Goal: Transaction & Acquisition: Purchase product/service

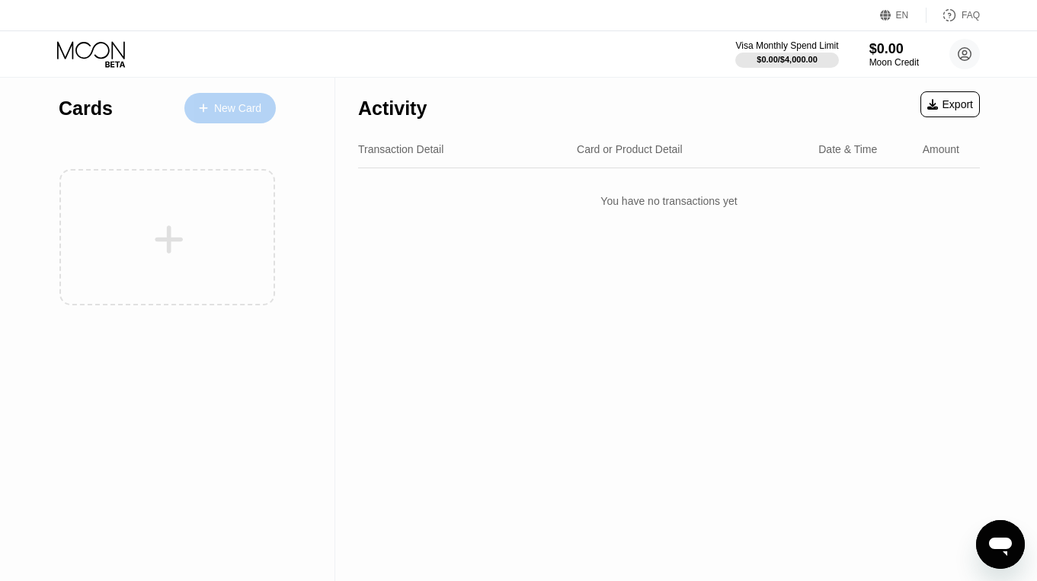
click at [236, 102] on div "New Card" at bounding box center [237, 108] width 47 height 13
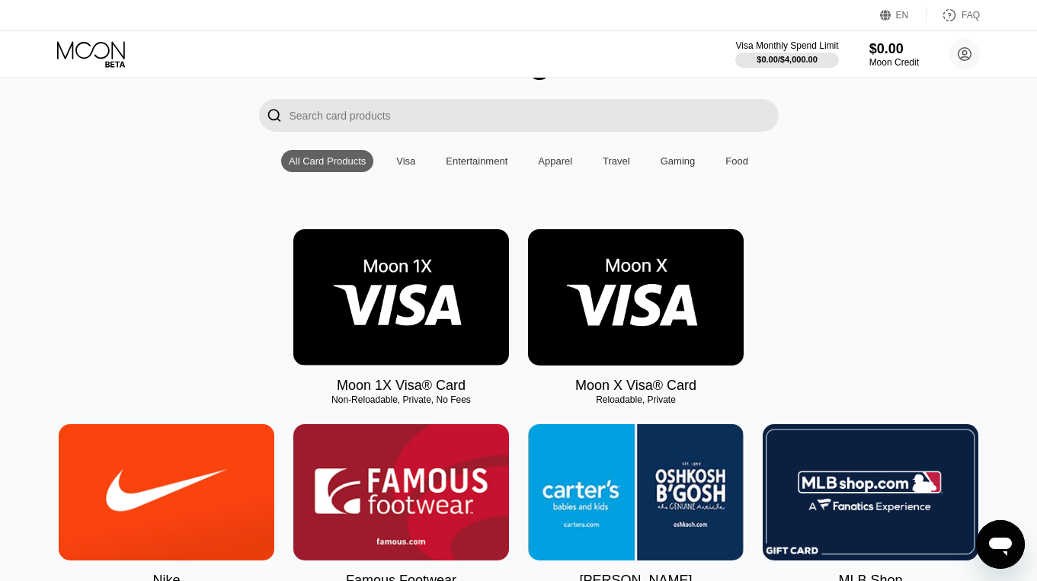
scroll to position [92, 0]
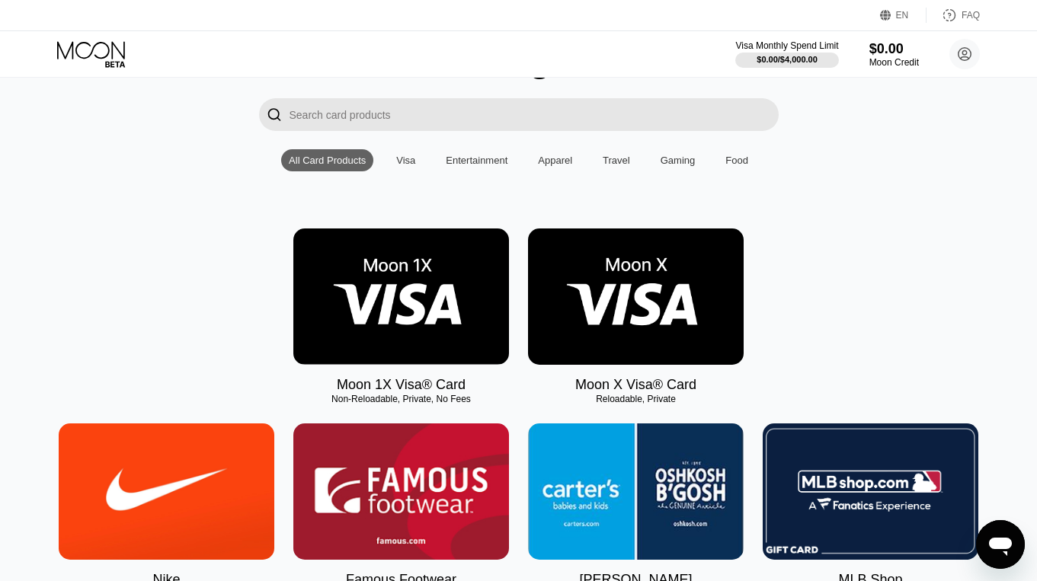
click at [417, 312] on img at bounding box center [401, 297] width 216 height 136
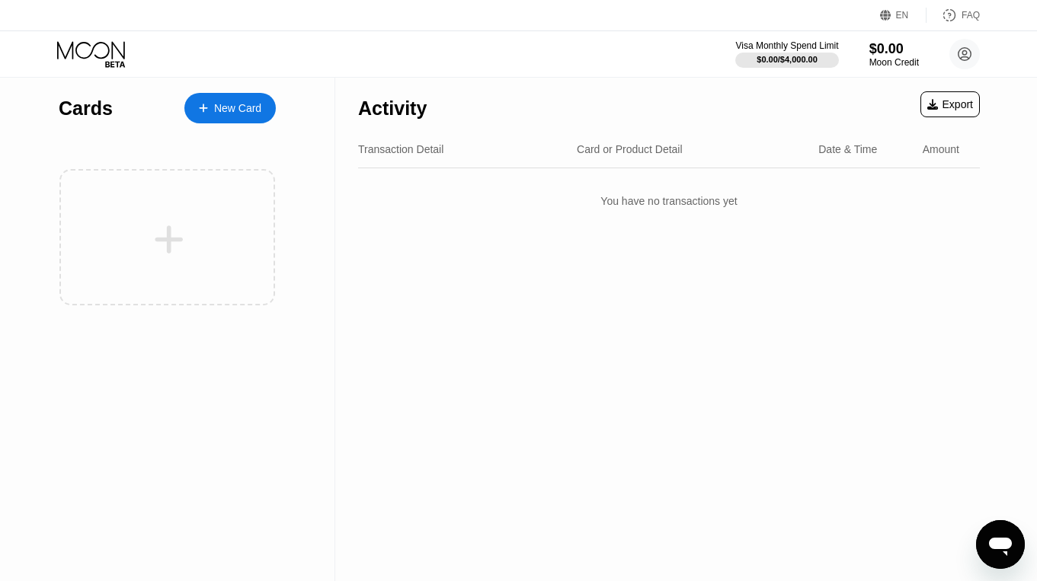
click at [91, 43] on icon at bounding box center [92, 54] width 71 height 27
click at [256, 102] on div "New Card" at bounding box center [237, 108] width 47 height 13
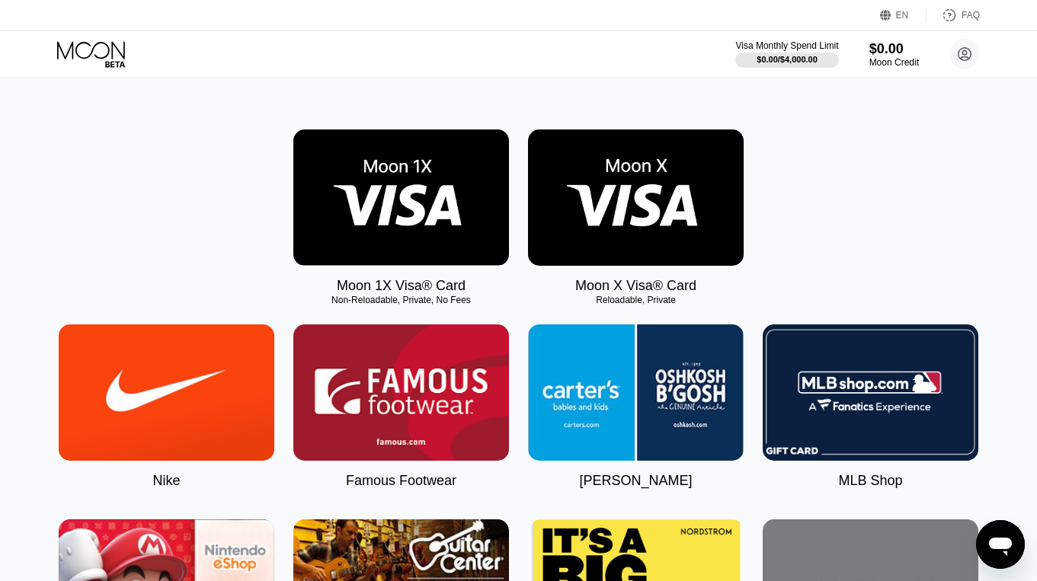
scroll to position [174, 0]
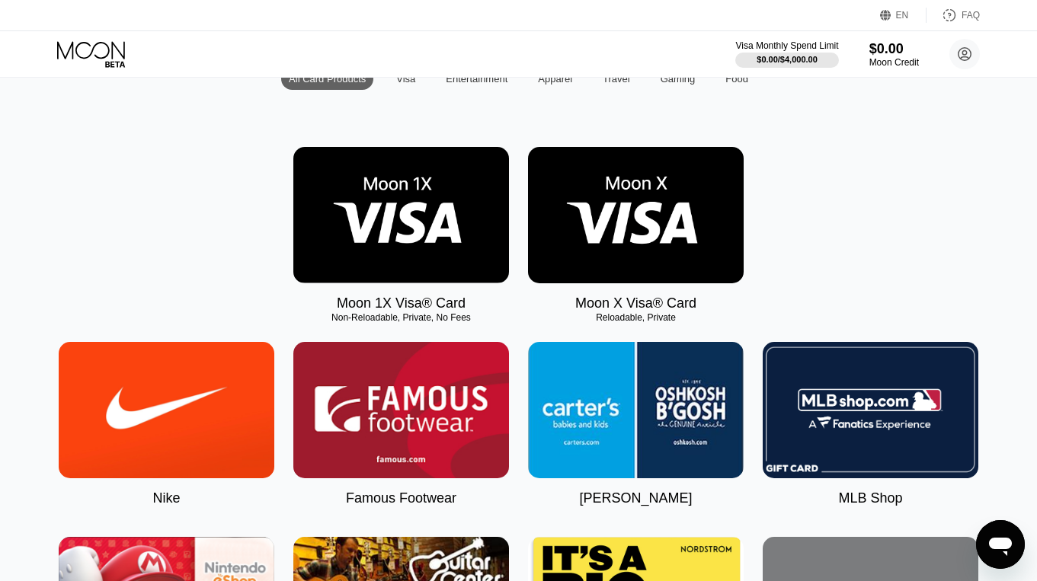
click at [636, 242] on img at bounding box center [636, 215] width 216 height 136
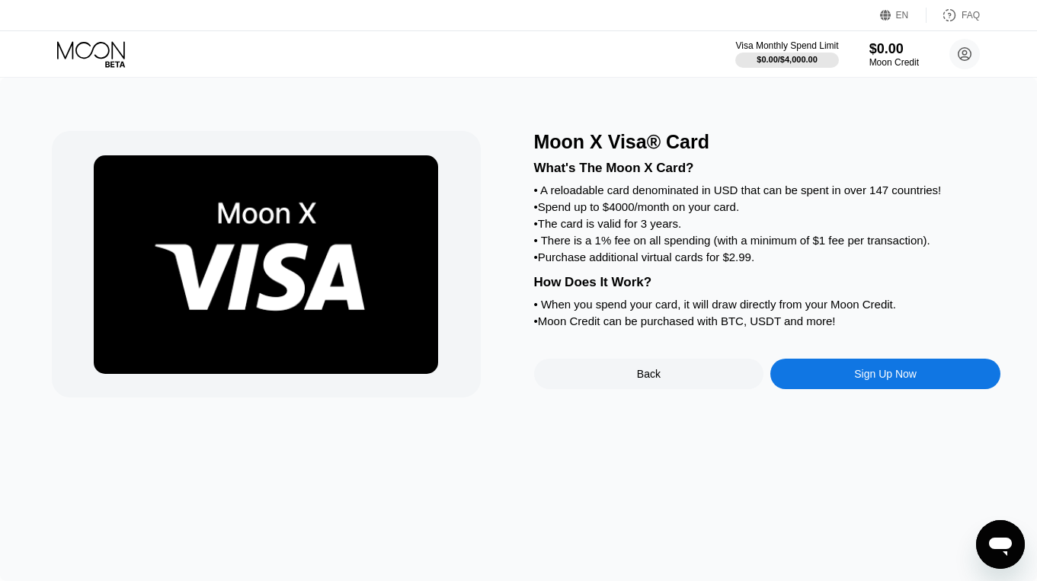
click at [890, 386] on div "Sign Up Now" at bounding box center [885, 374] width 230 height 30
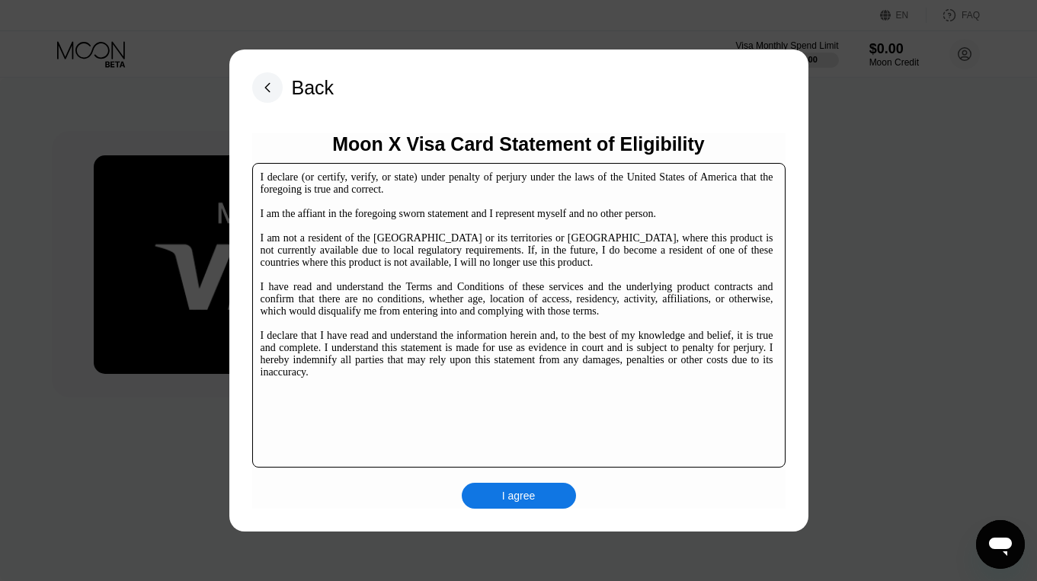
click at [541, 505] on div "I agree" at bounding box center [519, 496] width 114 height 26
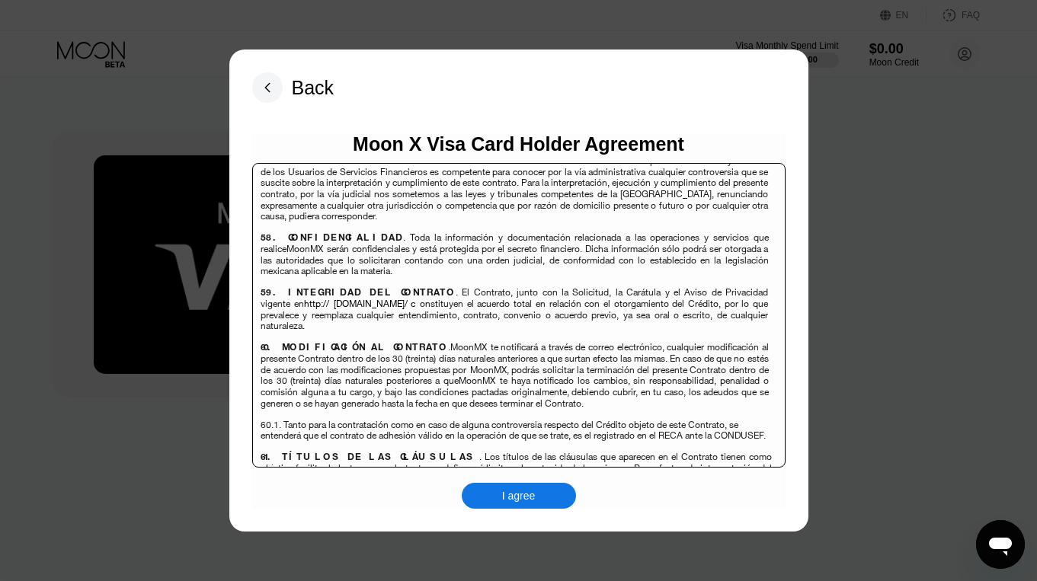
scroll to position [225, 0]
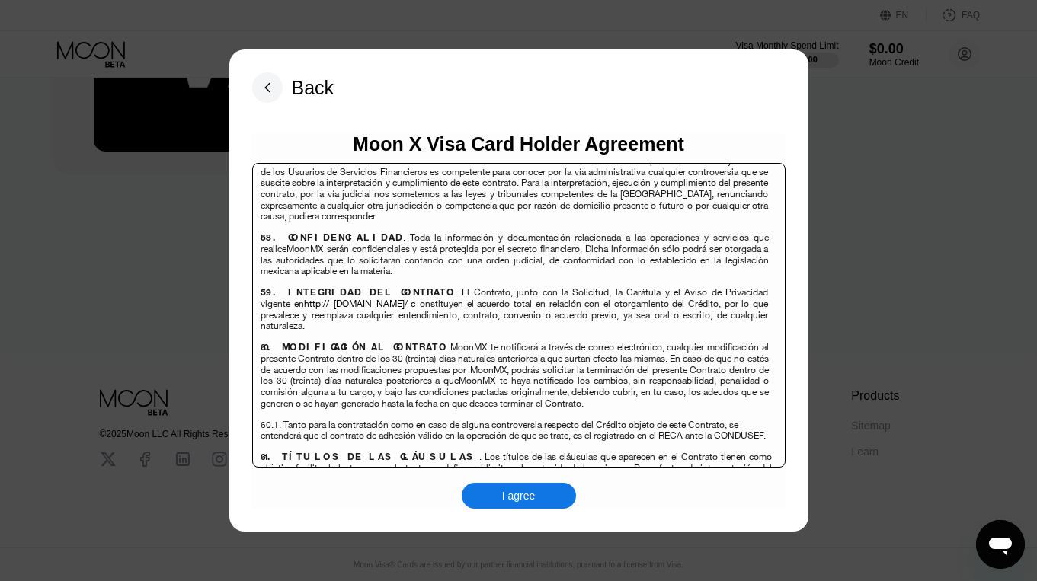
click at [532, 478] on div "Moon X Visa Card Holder Agreement Contrato Múltiple de Productos de Crédito y S…" at bounding box center [518, 321] width 533 height 376
click at [527, 495] on div "I agree" at bounding box center [519, 496] width 34 height 14
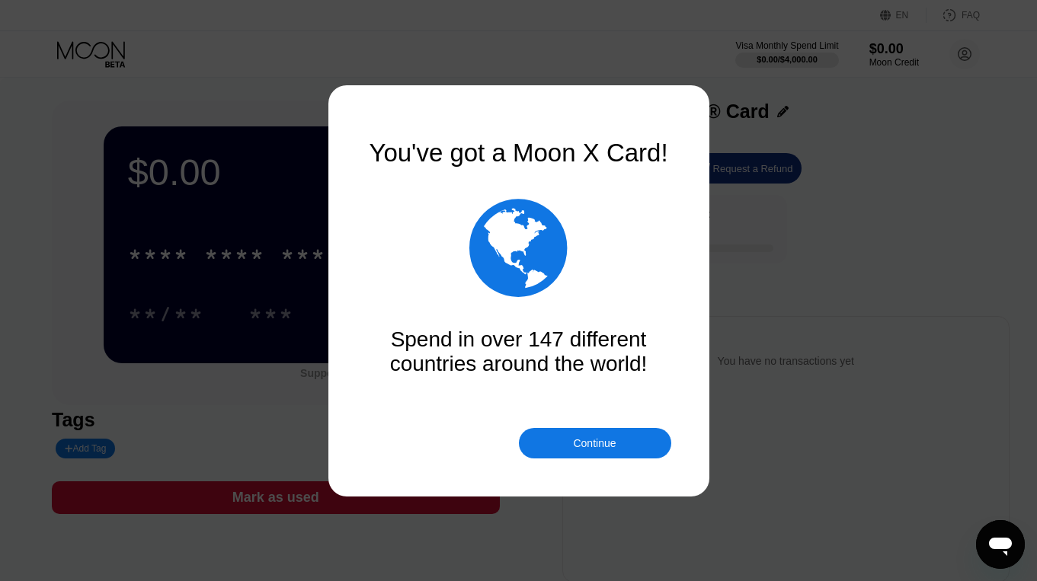
click at [575, 452] on div "Continue" at bounding box center [595, 443] width 152 height 30
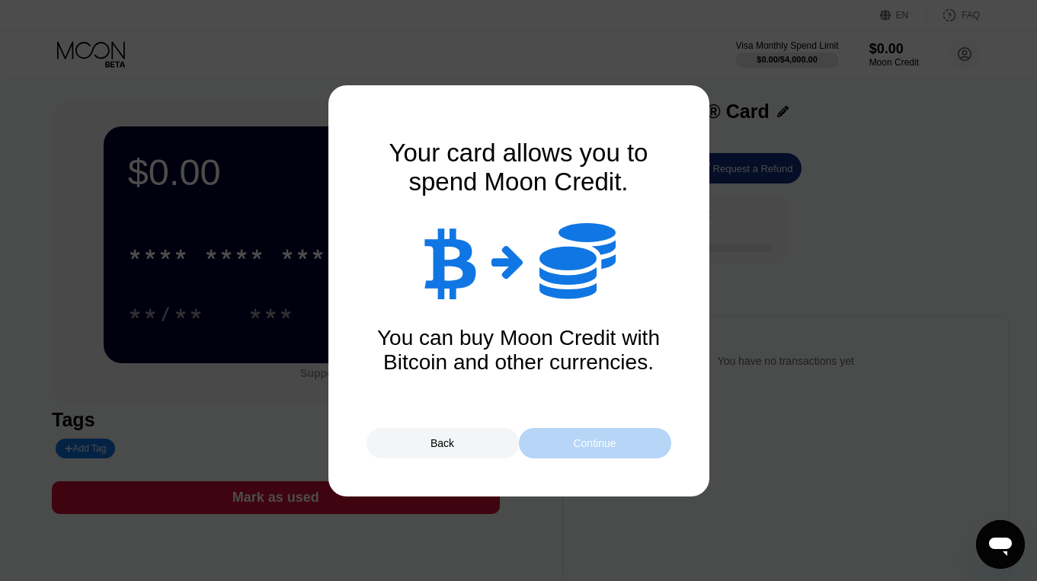
click at [575, 451] on div "Continue" at bounding box center [595, 443] width 152 height 30
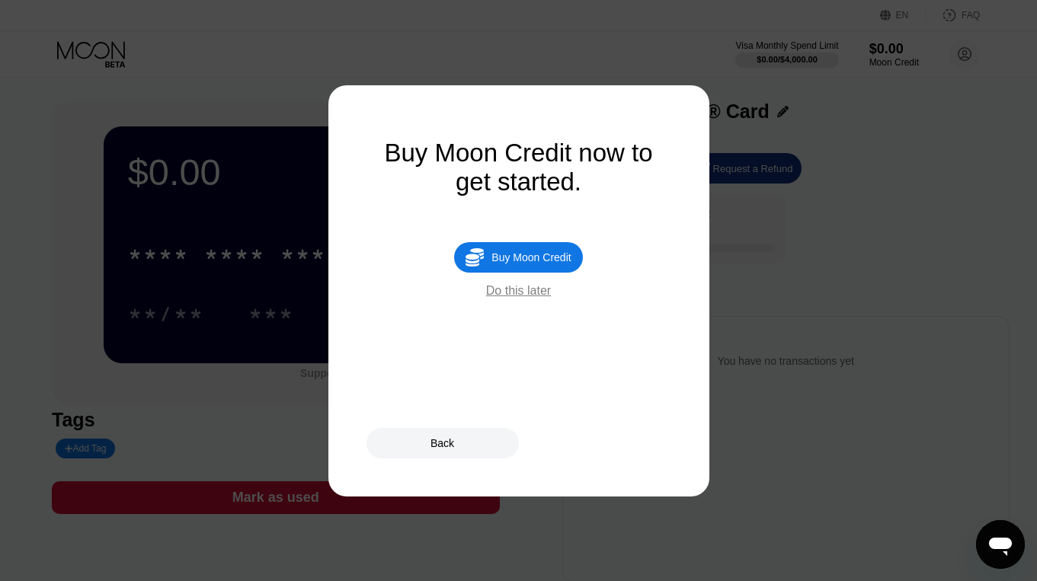
click at [541, 293] on div "Do this later" at bounding box center [518, 291] width 65 height 14
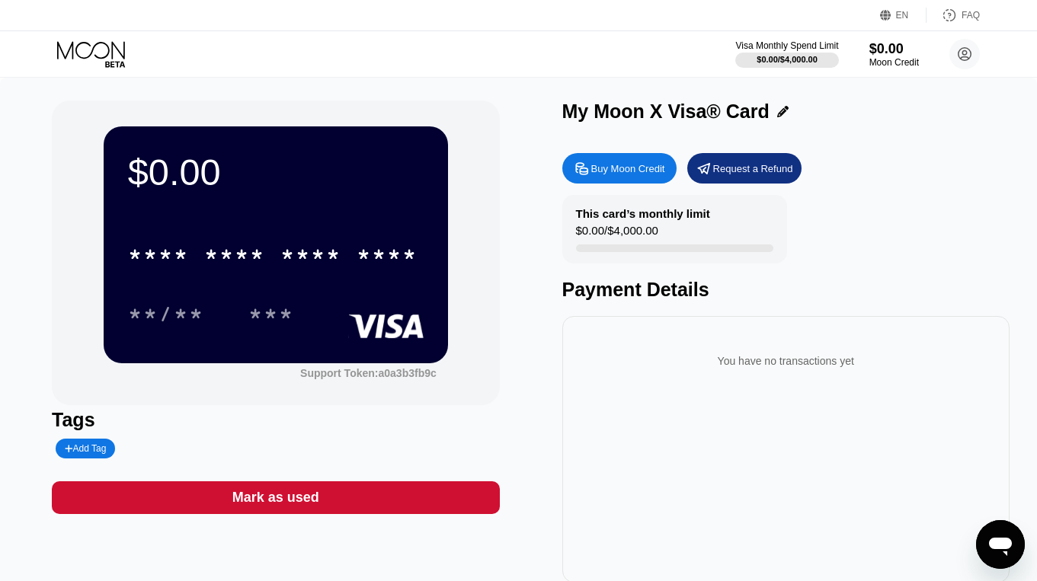
click at [330, 233] on div "* * * * * * * * * * * * ****" at bounding box center [276, 250] width 296 height 52
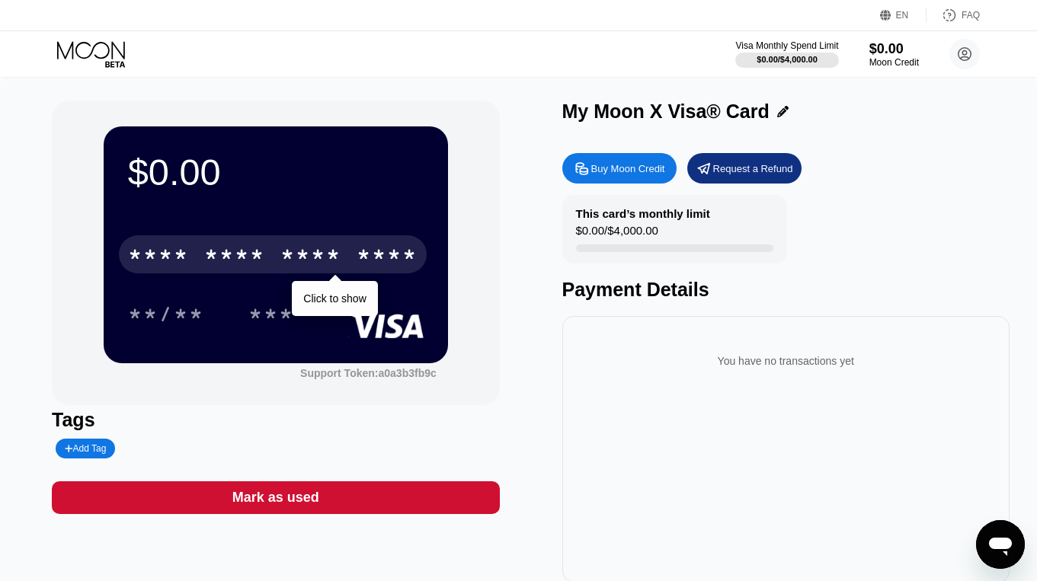
click at [305, 263] on div "* * * *" at bounding box center [310, 257] width 61 height 24
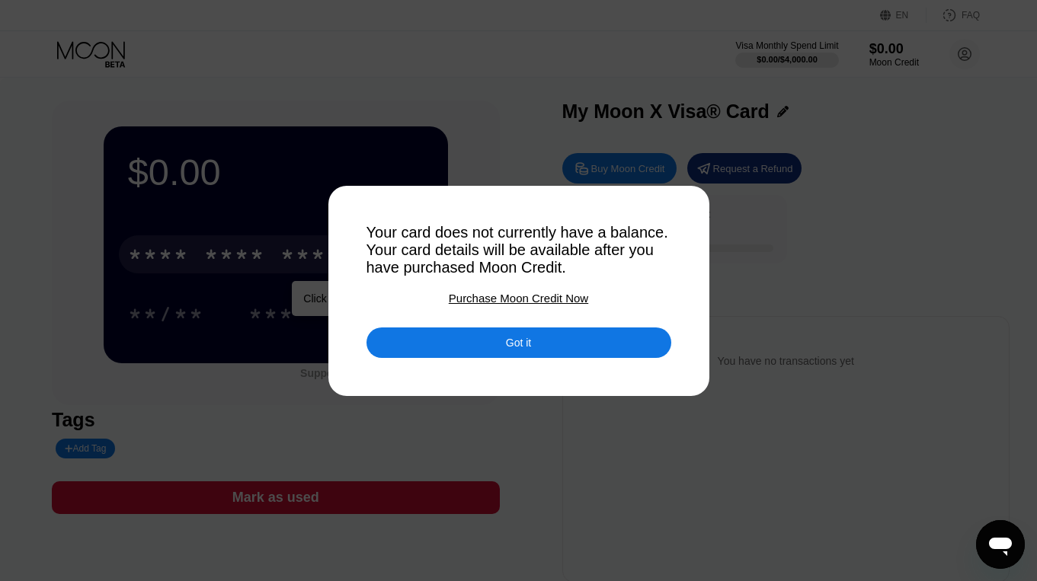
click at [504, 360] on div at bounding box center [518, 290] width 1037 height 581
click at [540, 338] on div "Got it" at bounding box center [518, 343] width 305 height 30
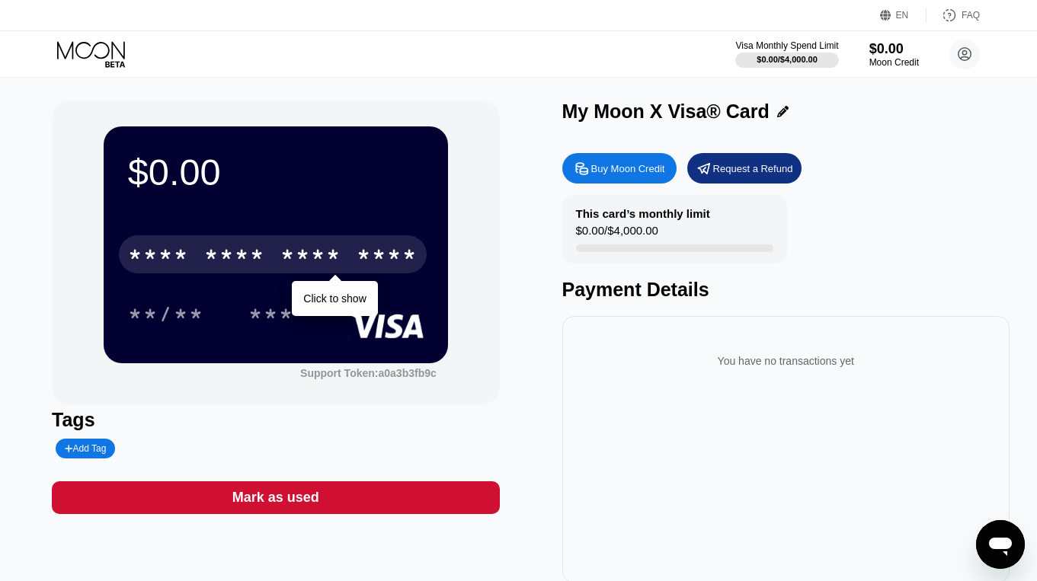
click at [632, 171] on div "Buy Moon Credit" at bounding box center [628, 168] width 74 height 13
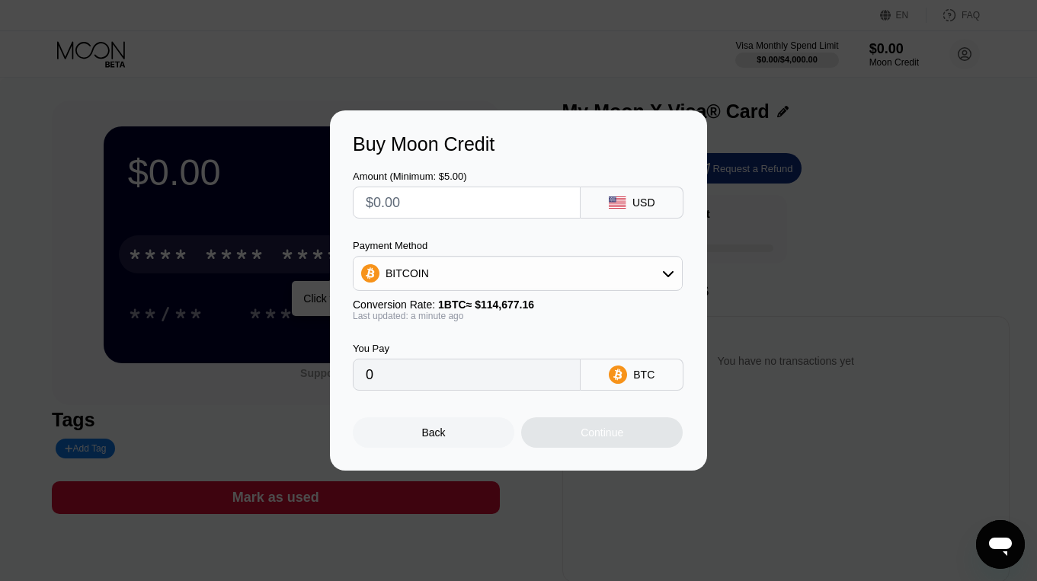
click at [485, 210] on input "text" at bounding box center [467, 202] width 202 height 30
type input "$5"
type input "0.00004361"
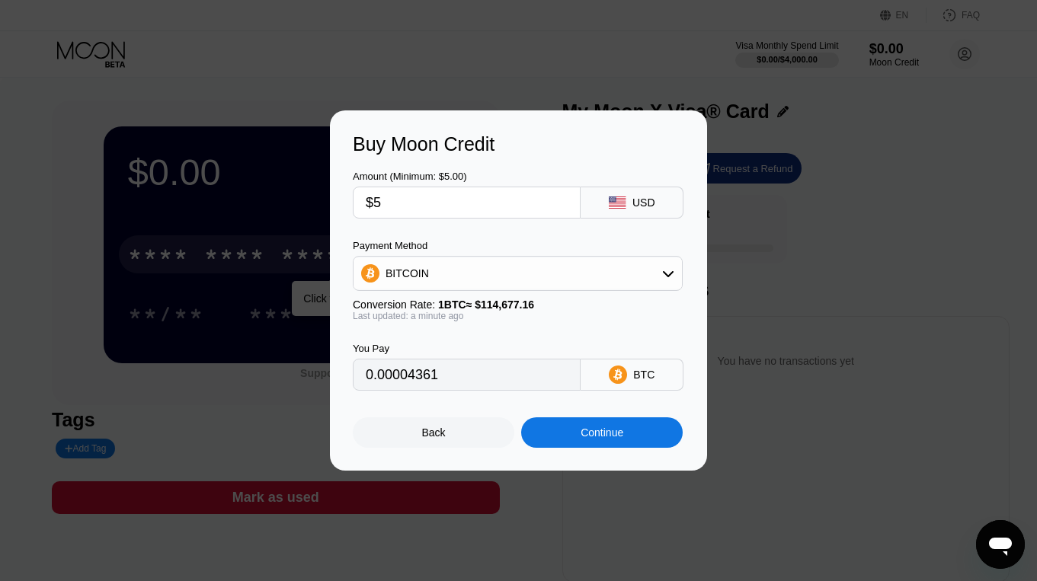
type input "$5"
click at [641, 361] on div "BTC" at bounding box center [631, 375] width 103 height 32
click at [538, 382] on input "0.00004361" at bounding box center [467, 375] width 202 height 30
click at [529, 280] on div "BITCOIN" at bounding box center [517, 273] width 328 height 30
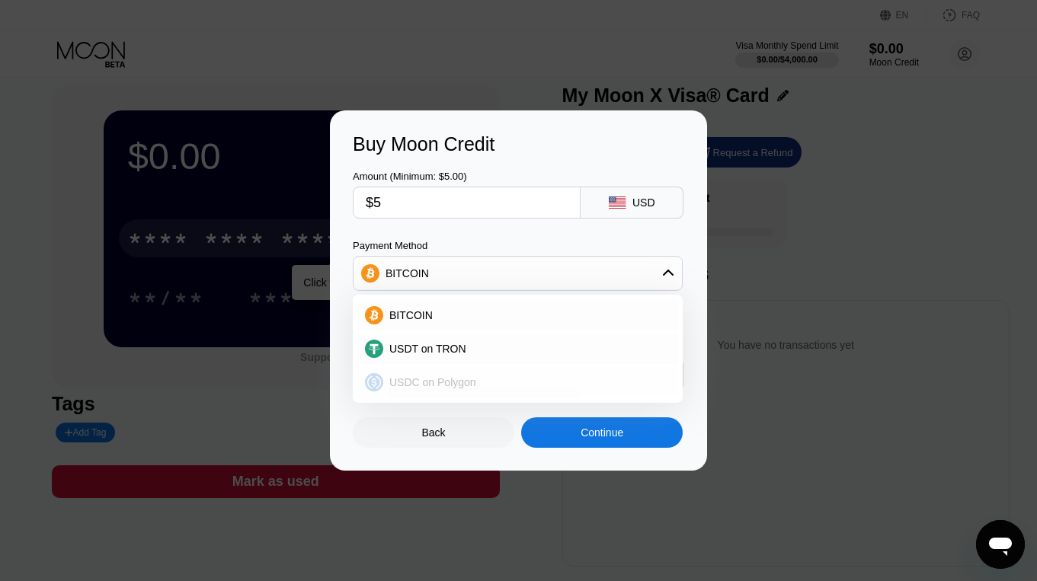
scroll to position [3, 0]
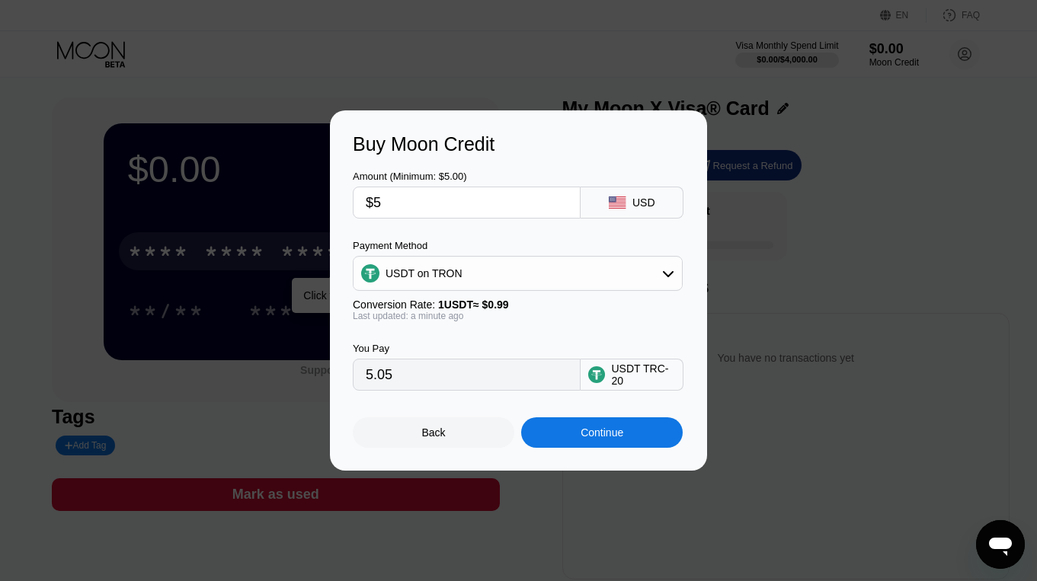
click at [616, 428] on div "Continue" at bounding box center [601, 433] width 43 height 12
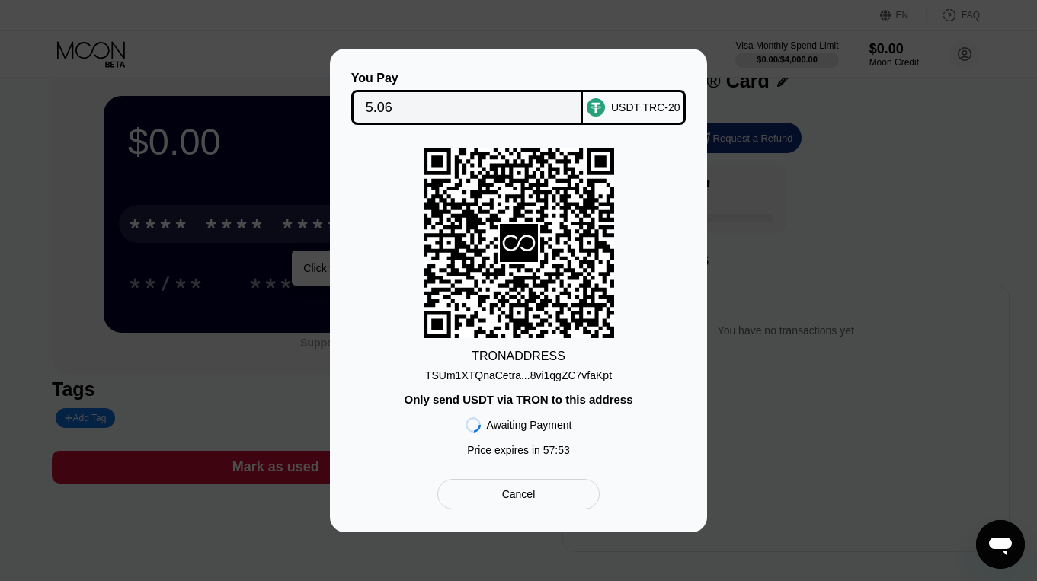
scroll to position [36, 0]
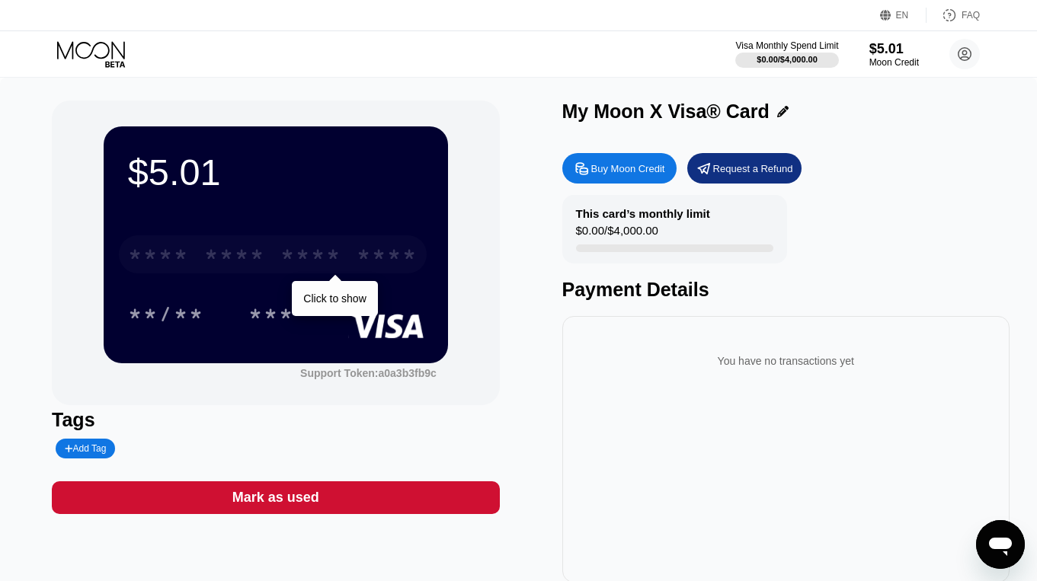
click at [363, 257] on div "****" at bounding box center [387, 257] width 61 height 24
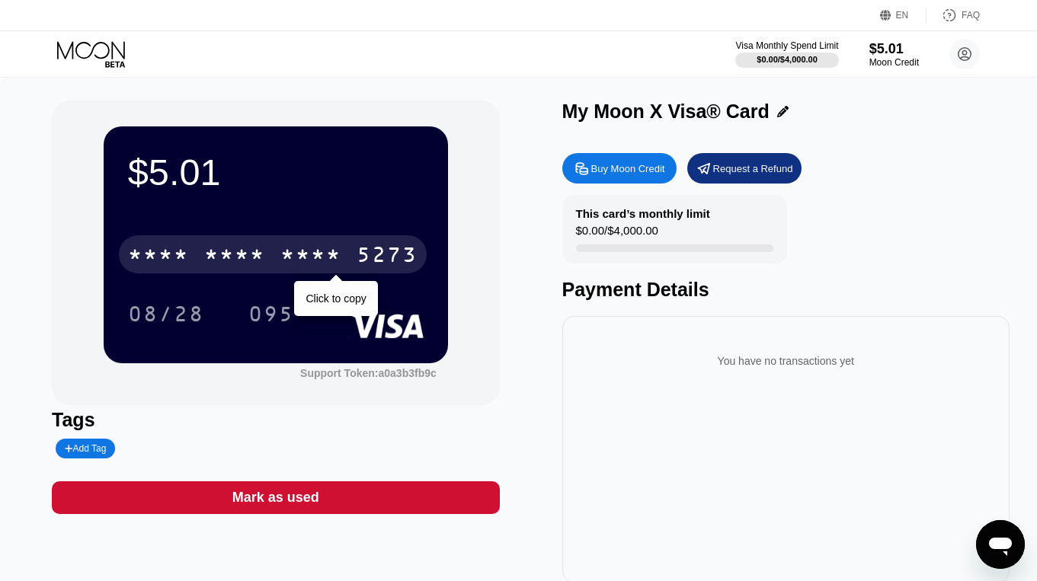
click at [315, 265] on div "* * * *" at bounding box center [310, 257] width 61 height 24
click at [408, 253] on div "5273" at bounding box center [387, 257] width 61 height 24
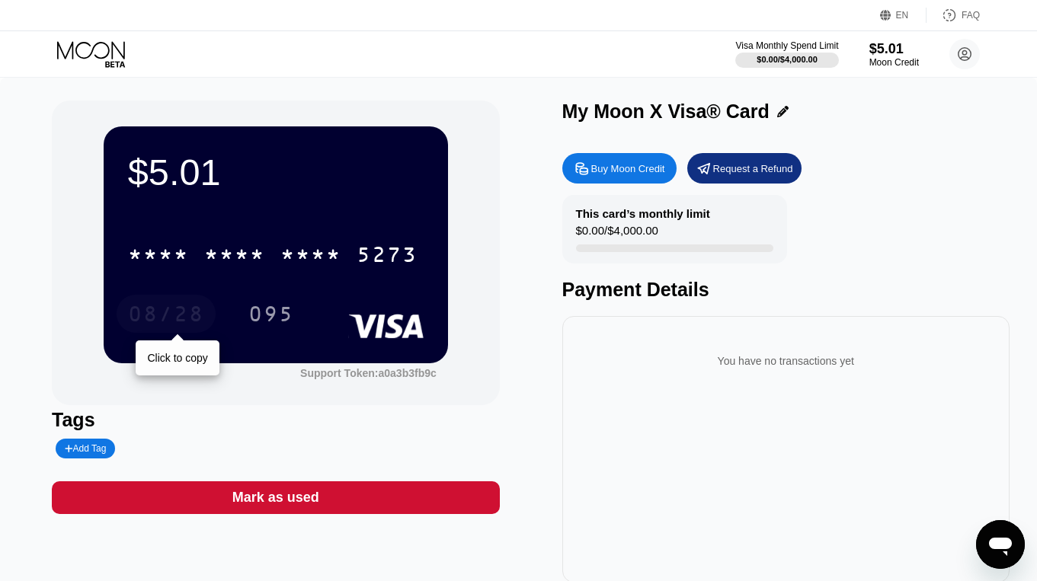
click at [175, 312] on div "08/28" at bounding box center [166, 316] width 76 height 24
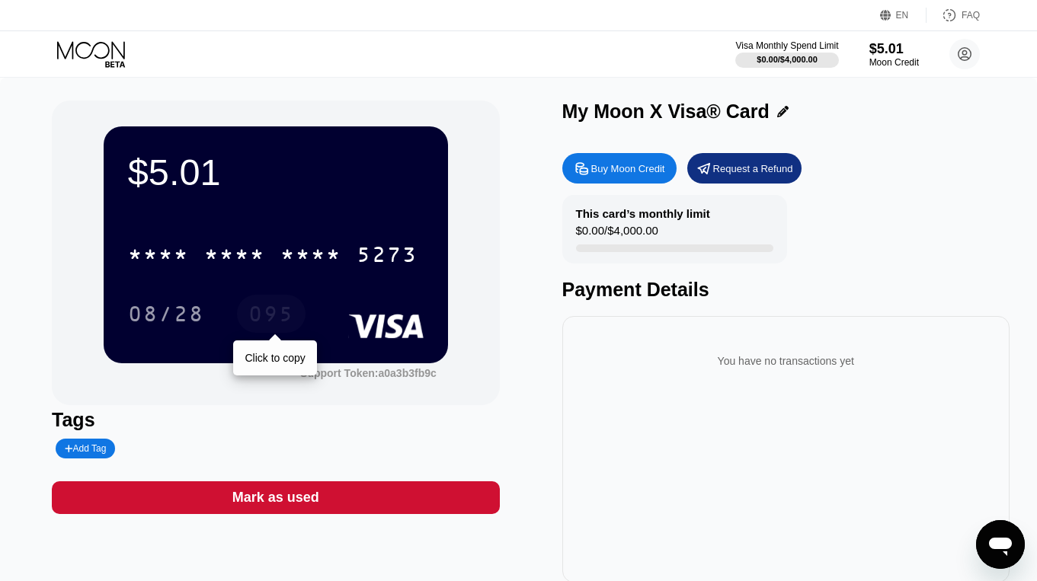
click at [261, 320] on div "095" at bounding box center [271, 316] width 46 height 24
click at [107, 50] on icon at bounding box center [92, 54] width 71 height 27
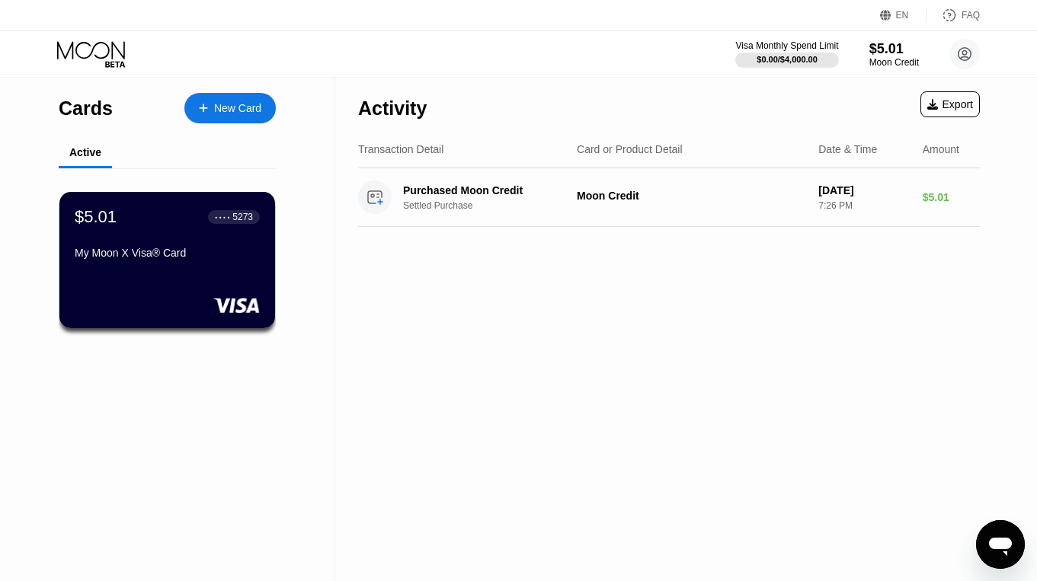
click at [92, 104] on div "Cards" at bounding box center [86, 109] width 54 height 22
click at [202, 104] on icon at bounding box center [203, 108] width 8 height 8
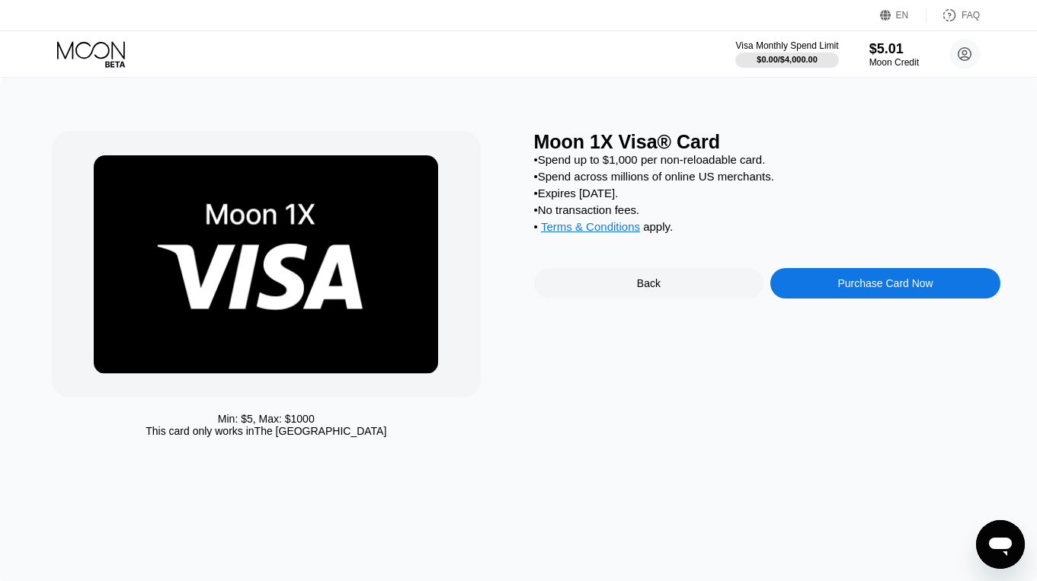
click at [104, 50] on icon at bounding box center [92, 54] width 71 height 27
